Goal: Task Accomplishment & Management: Manage account settings

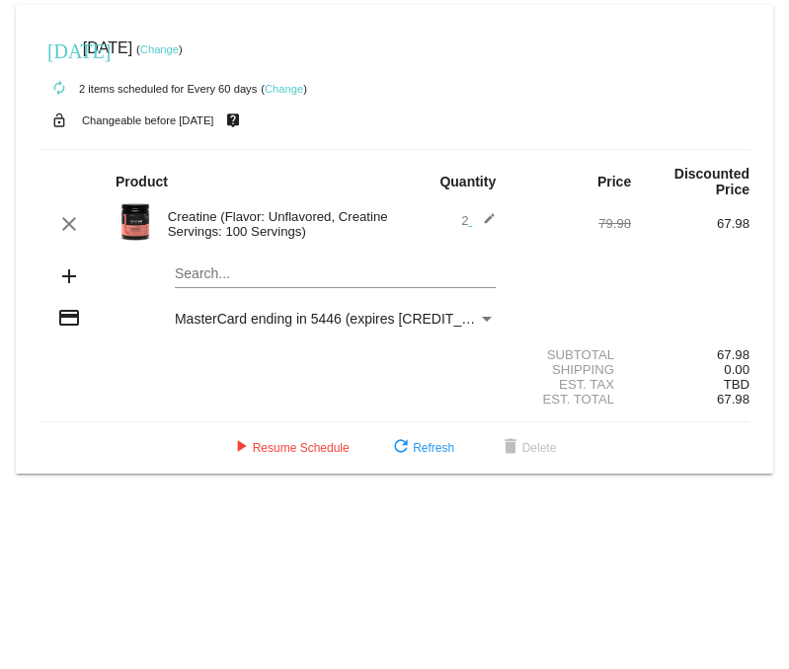
click at [294, 90] on link "Change" at bounding box center [284, 89] width 39 height 12
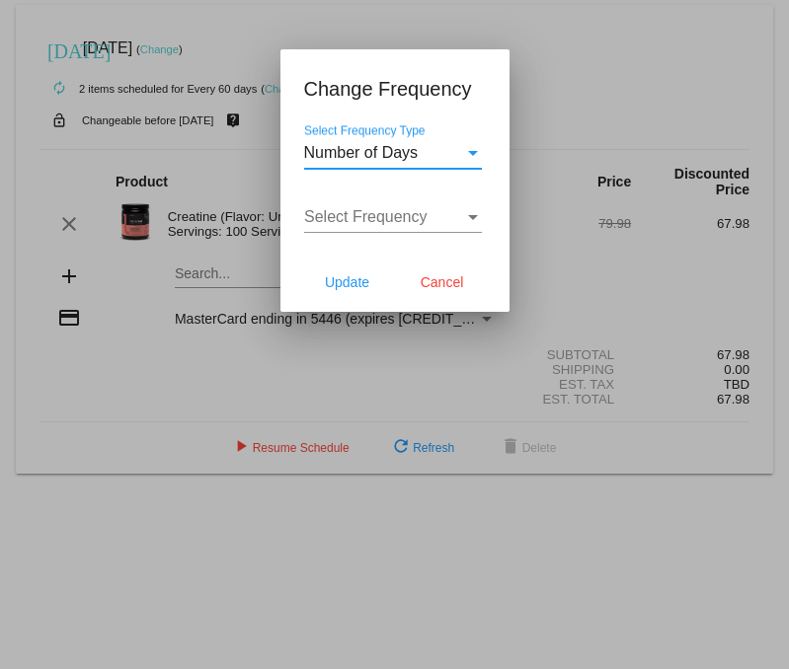
click at [472, 156] on div "Select Frequency Type" at bounding box center [473, 153] width 18 height 18
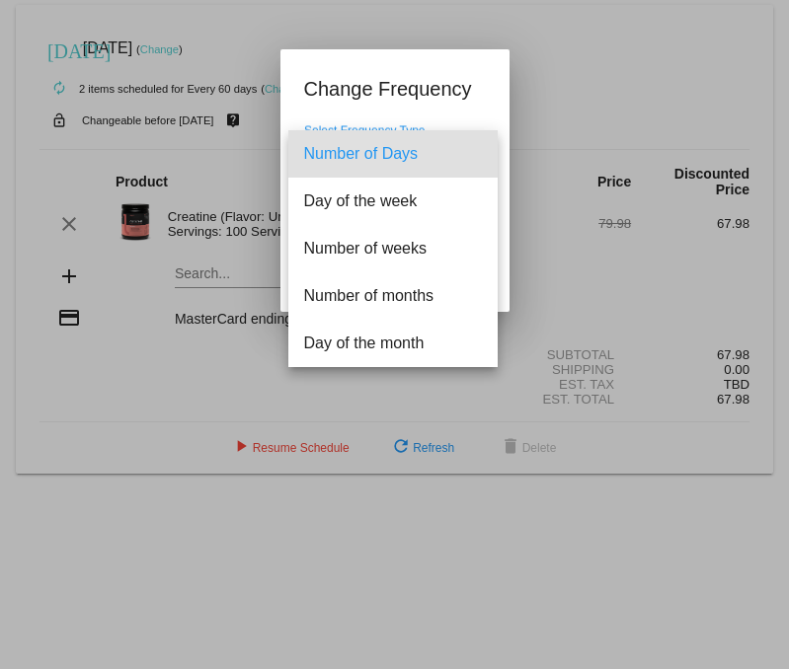
click at [471, 156] on span "Number of Days" at bounding box center [393, 153] width 178 height 47
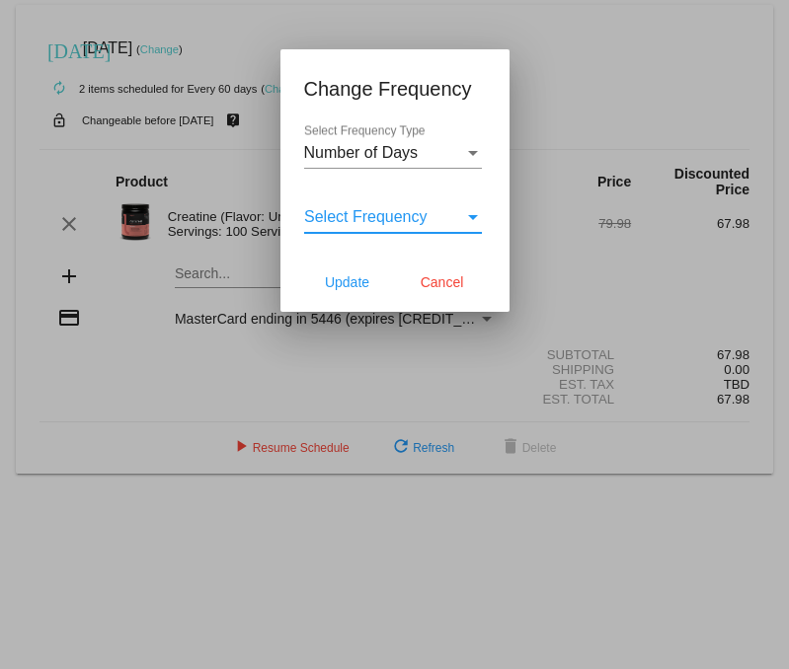
click at [464, 221] on div "Select Frequency" at bounding box center [473, 217] width 18 height 18
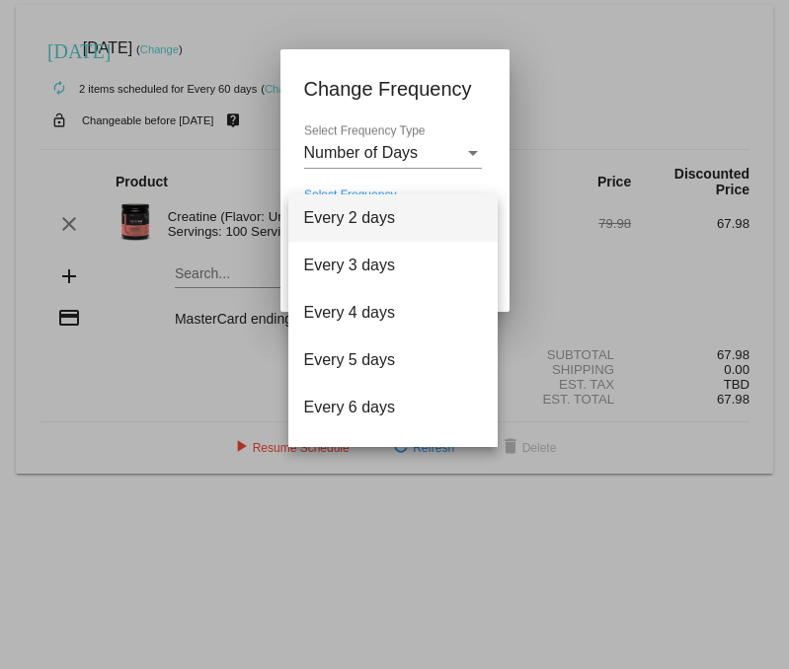
click at [468, 220] on span "Every 2 days" at bounding box center [393, 217] width 178 height 47
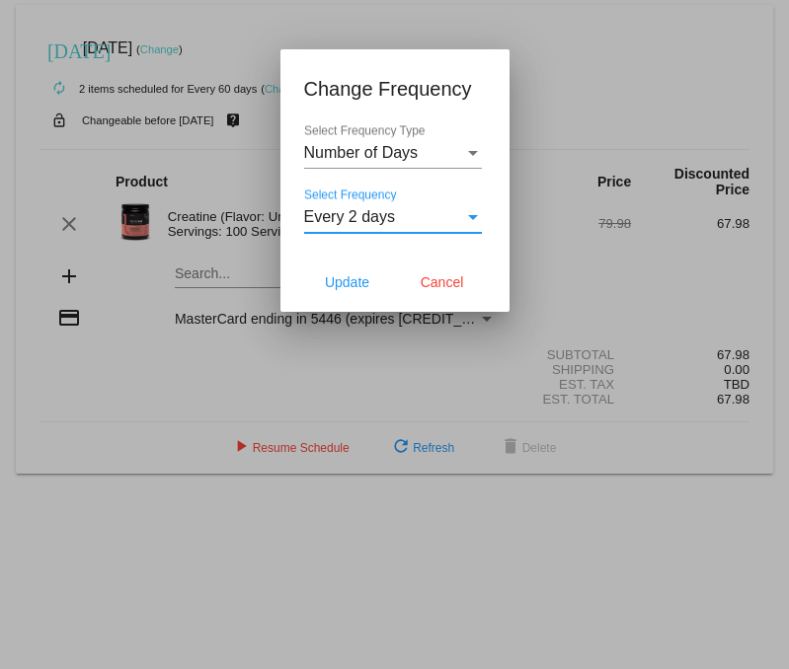
click at [468, 223] on div "Select Frequency" at bounding box center [473, 217] width 18 height 18
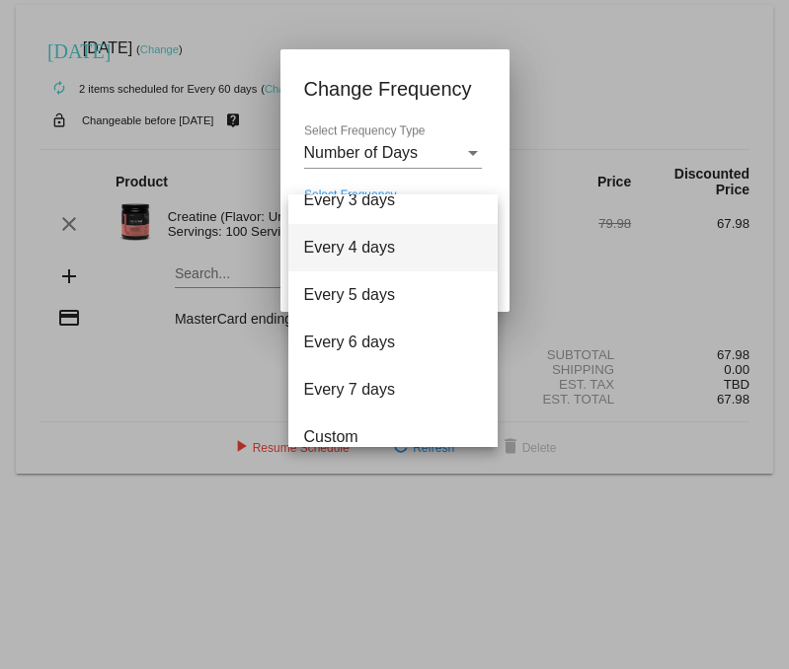
scroll to position [79, 0]
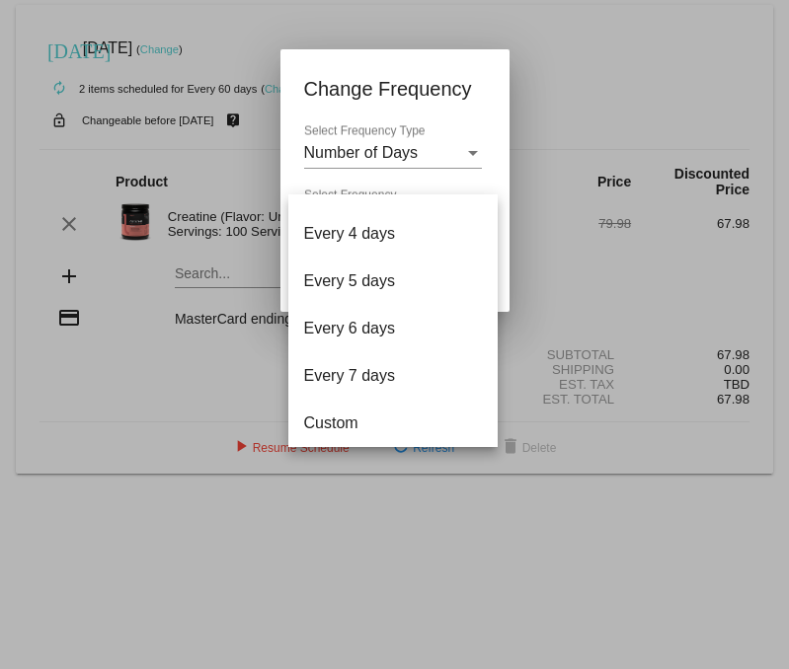
click at [454, 145] on div at bounding box center [394, 334] width 789 height 669
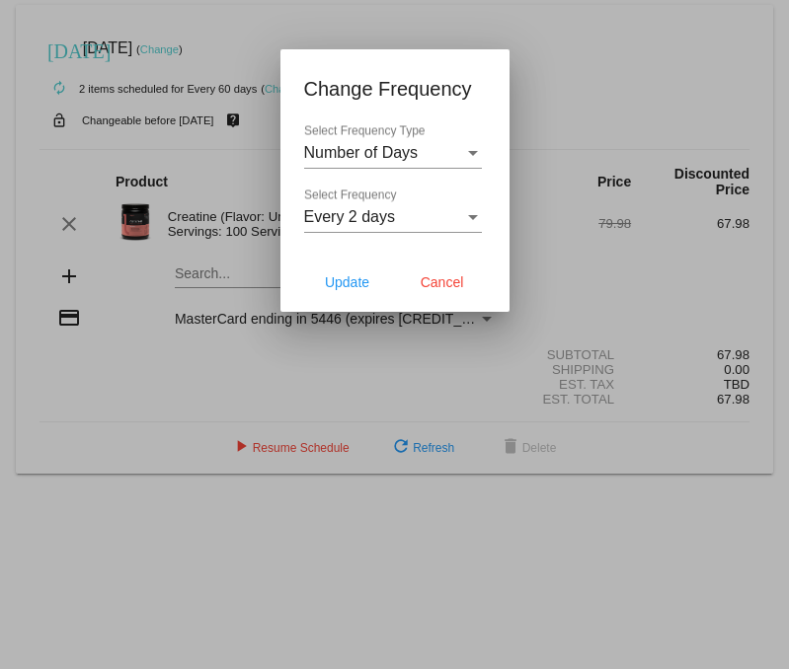
click at [470, 154] on div "Select Frequency Type" at bounding box center [473, 153] width 10 height 5
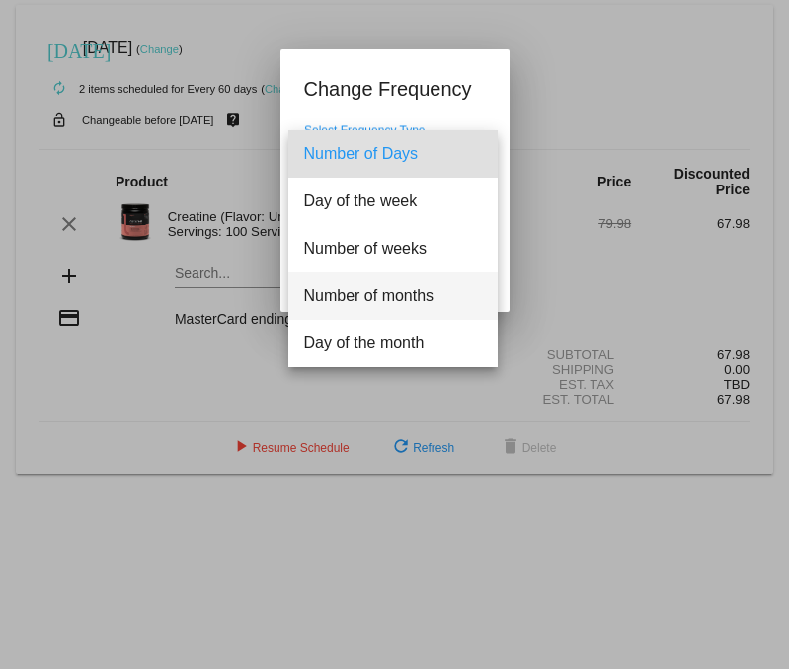
click at [409, 291] on span "Number of months" at bounding box center [393, 295] width 178 height 47
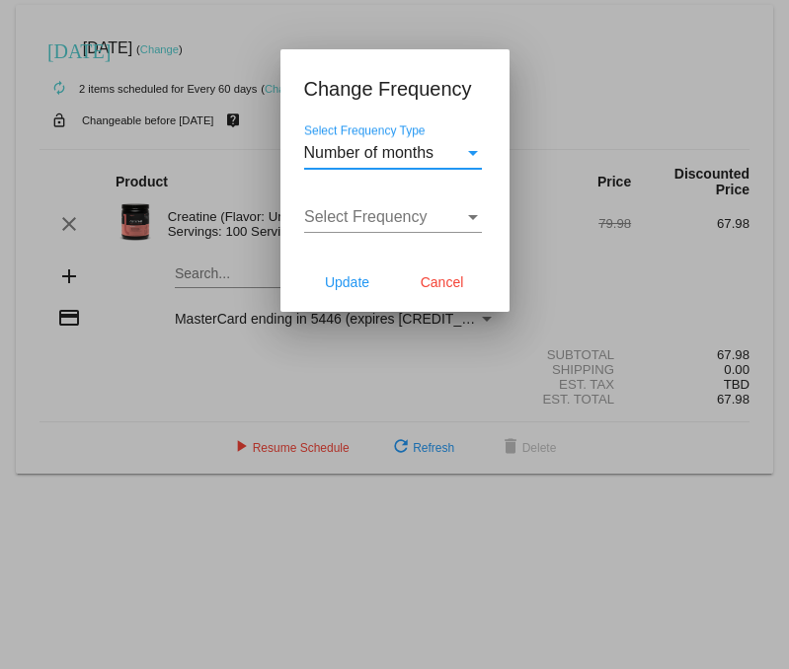
click at [464, 218] on div "Select Frequency" at bounding box center [473, 217] width 18 height 18
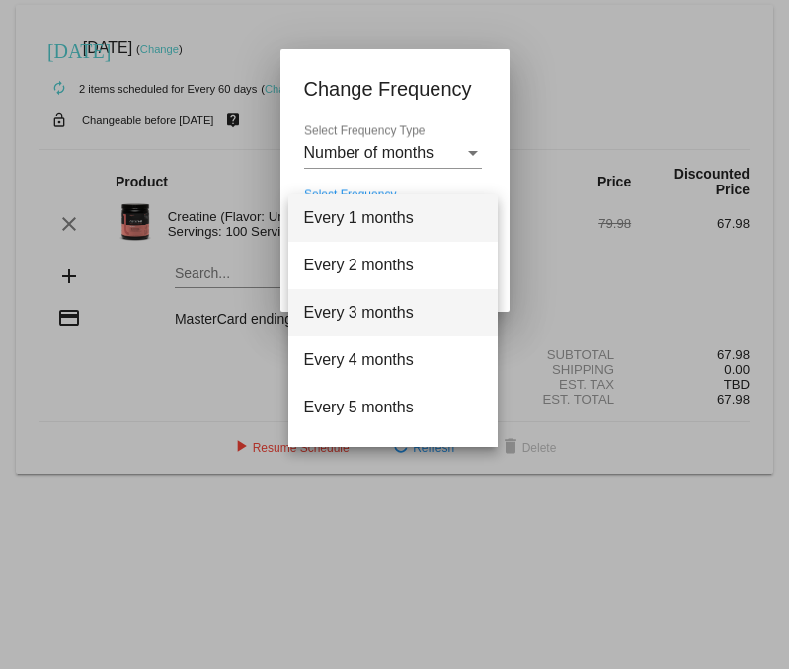
click at [407, 315] on span "Every 3 months" at bounding box center [393, 312] width 178 height 47
